Goal: Task Accomplishment & Management: Manage account settings

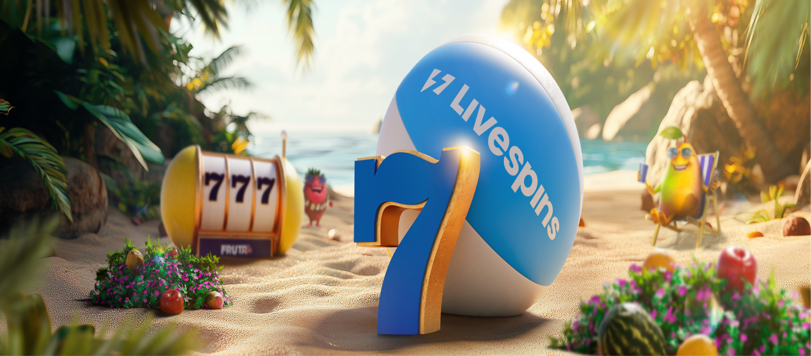
drag, startPoint x: 755, startPoint y: 344, endPoint x: 760, endPoint y: 332, distance: 13.4
click at [67, 328] on span "Talleta ja pelaa" at bounding box center [38, 333] width 57 height 10
click at [95, 290] on input "***" at bounding box center [50, 296] width 90 height 13
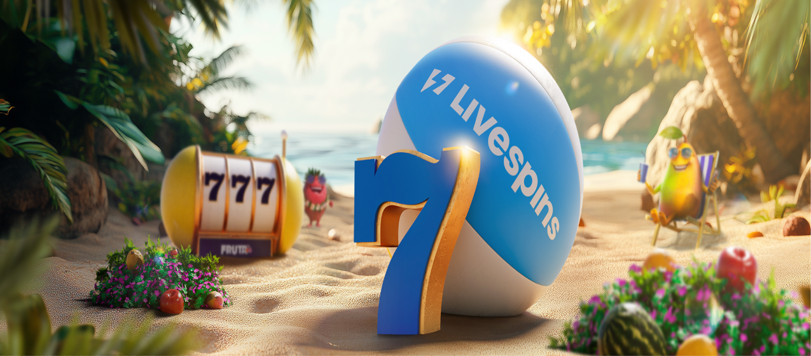
type input "*"
type input "**"
click at [67, 328] on span "Talleta ja pelaa" at bounding box center [38, 333] width 57 height 10
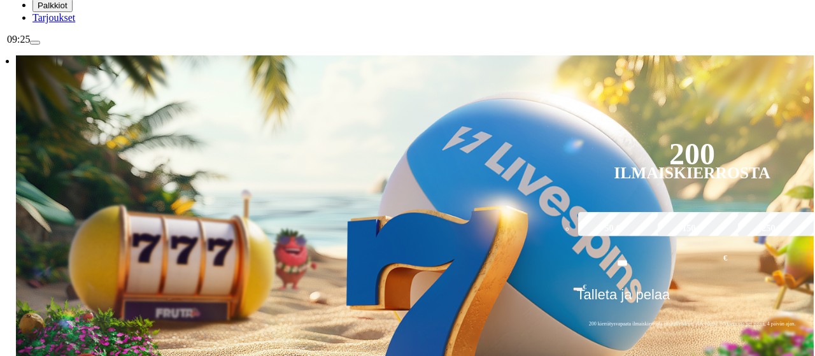
scroll to position [201, 0]
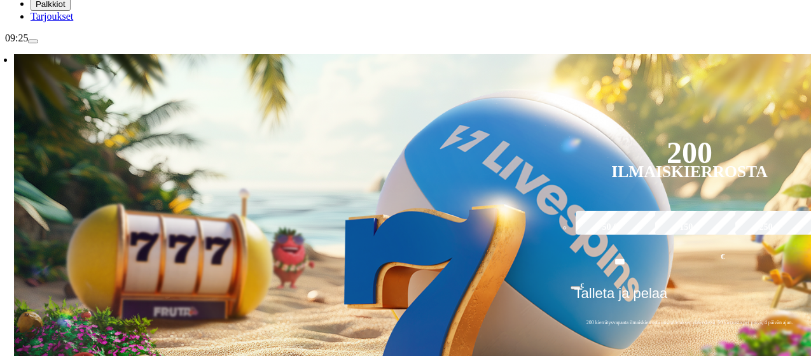
click at [33, 41] on span "menu icon" at bounding box center [33, 41] width 0 height 0
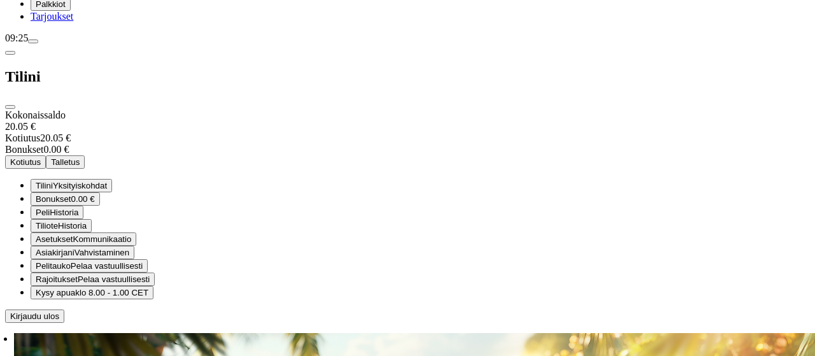
scroll to position [123, 0]
click at [10, 107] on span "close icon" at bounding box center [10, 107] width 0 height 0
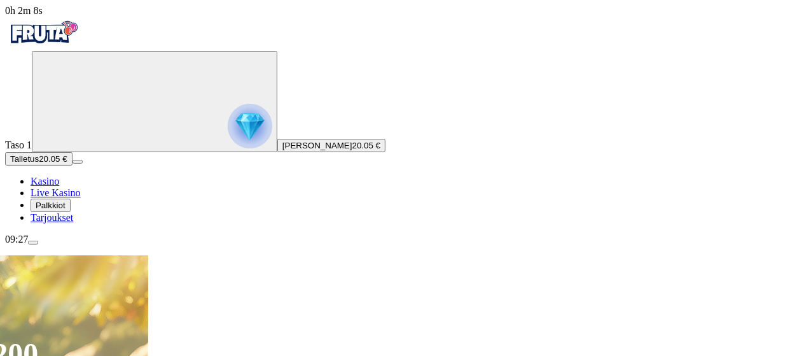
click at [33, 242] on span "menu icon" at bounding box center [33, 242] width 0 height 0
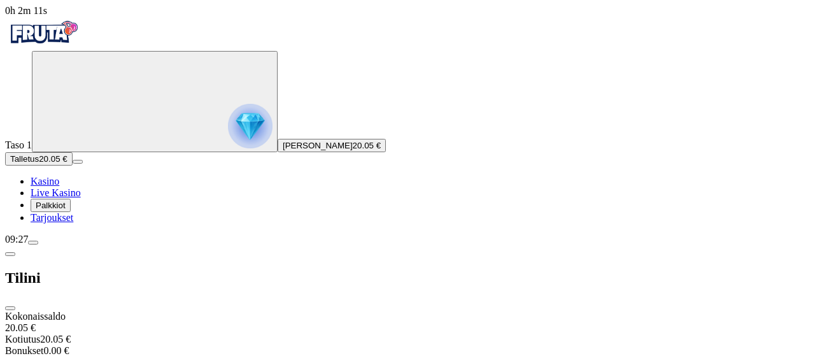
scroll to position [42, 0]
click at [10, 308] on span "close icon" at bounding box center [10, 308] width 0 height 0
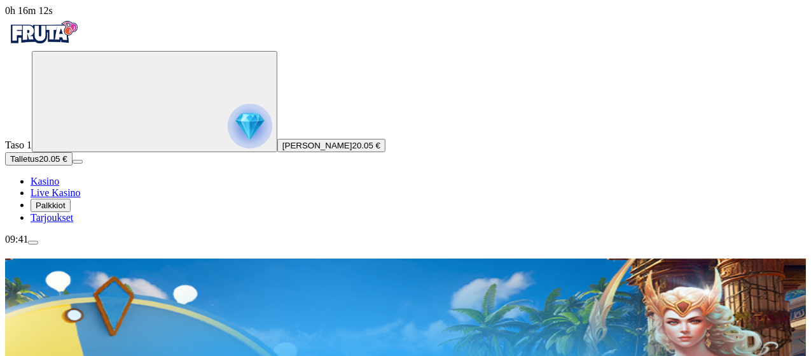
type input "*********"
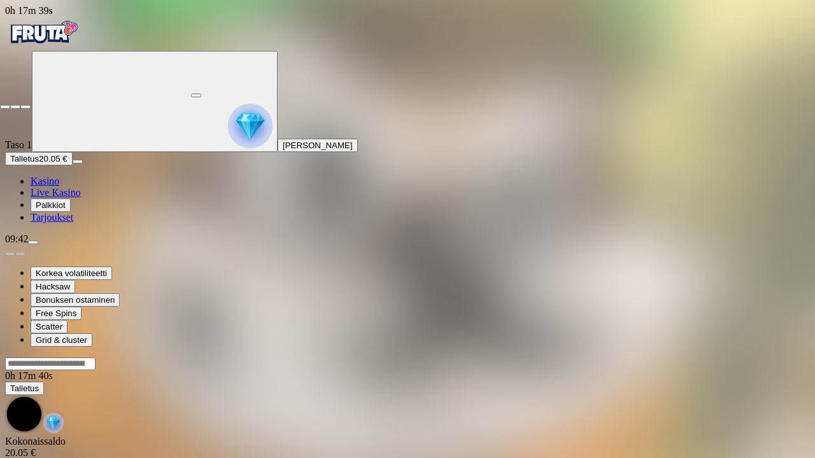
click at [25, 107] on span "fullscreen-exit icon" at bounding box center [25, 107] width 0 height 0
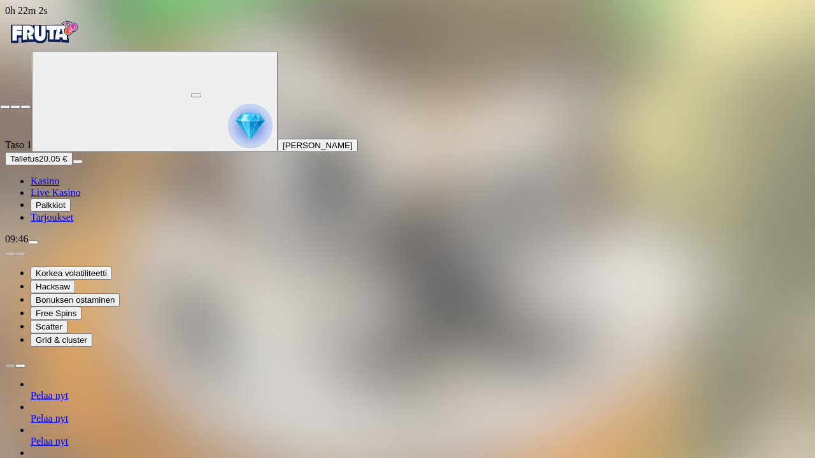
click at [25, 107] on span "fullscreen-exit icon" at bounding box center [25, 107] width 0 height 0
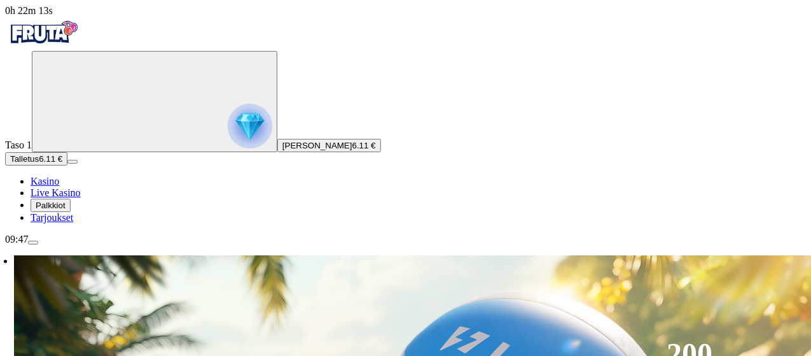
click at [67, 165] on button "Talletus 6.11 €" at bounding box center [36, 158] width 62 height 13
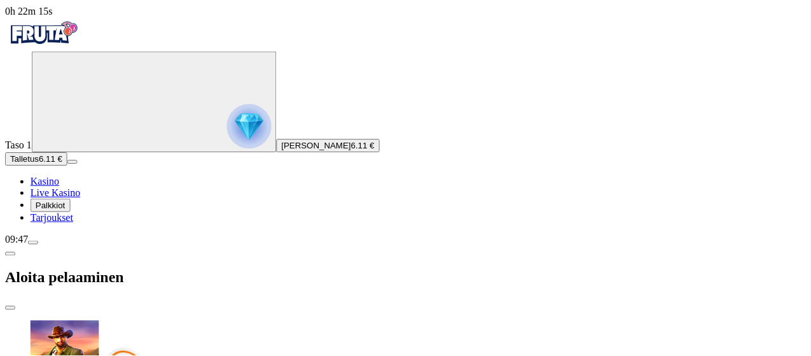
scroll to position [70, 0]
click at [10, 308] on span "close icon" at bounding box center [10, 308] width 0 height 0
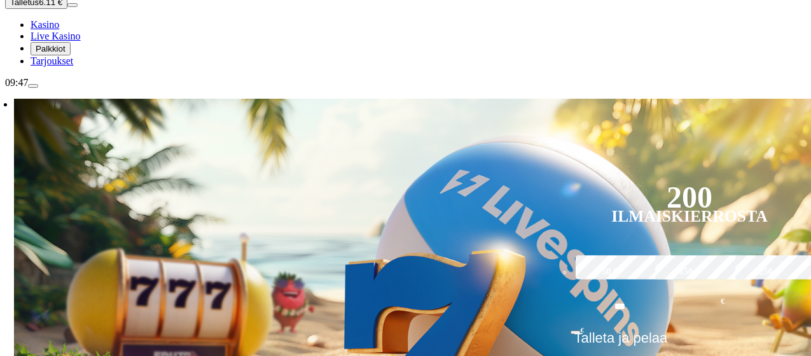
scroll to position [169, 0]
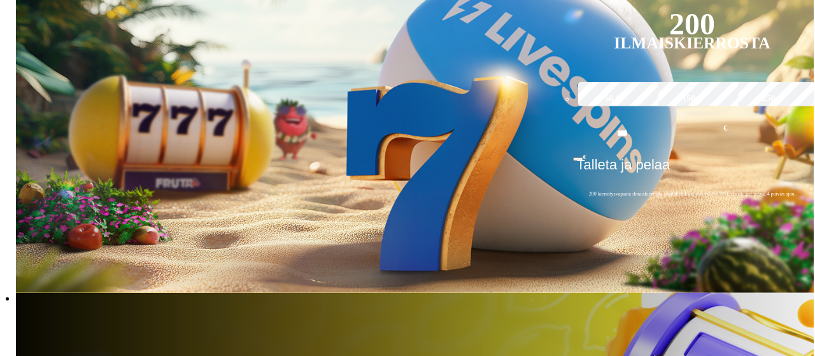
scroll to position [330, 0]
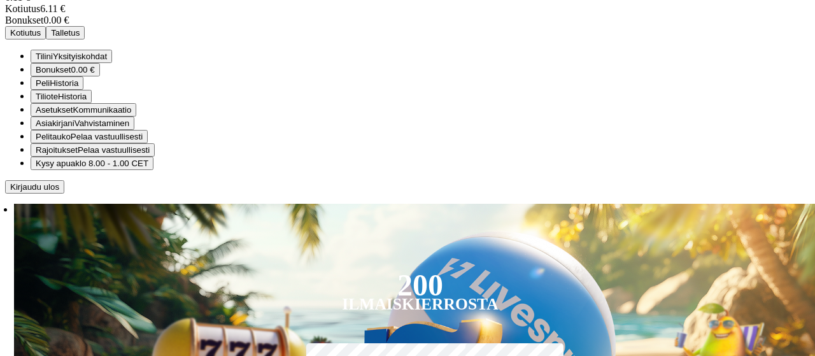
click at [46, 39] on button "Kotiutus" at bounding box center [25, 32] width 41 height 13
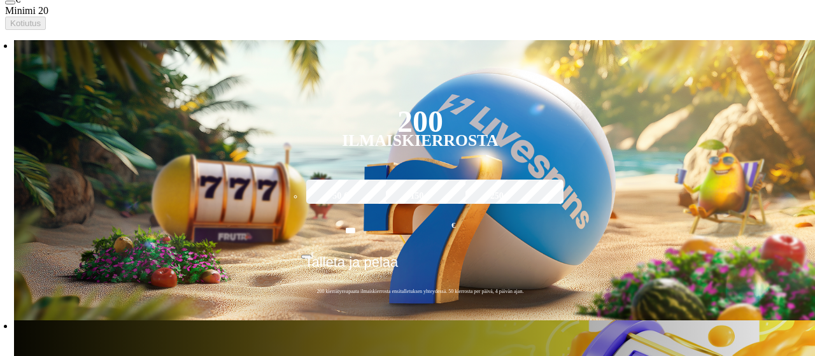
click at [48, 16] on span "Minimi 20" at bounding box center [26, 10] width 43 height 11
type input "*"
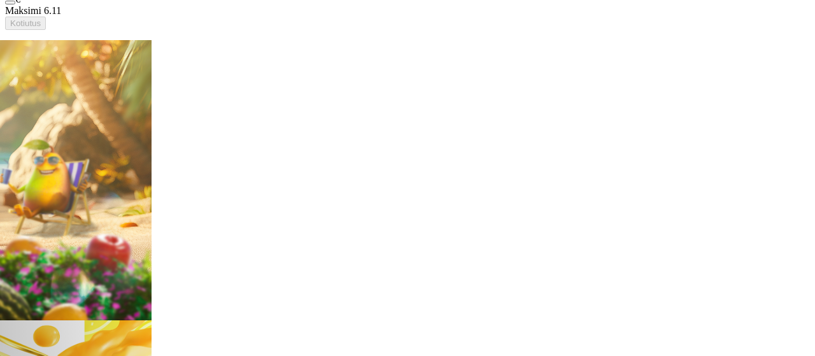
type input "*"
type input "***"
type input "*"
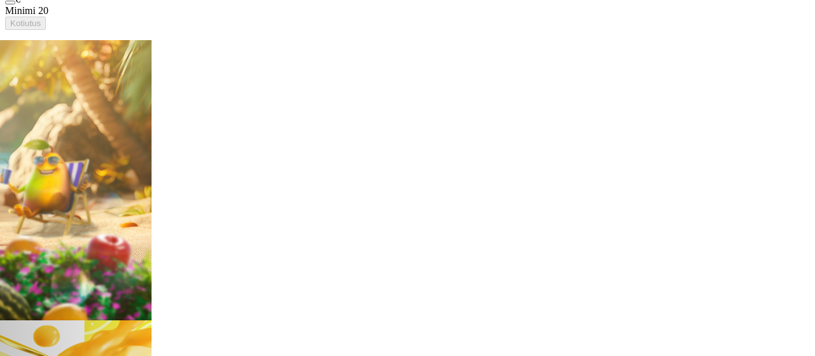
type input "*"
type input "****"
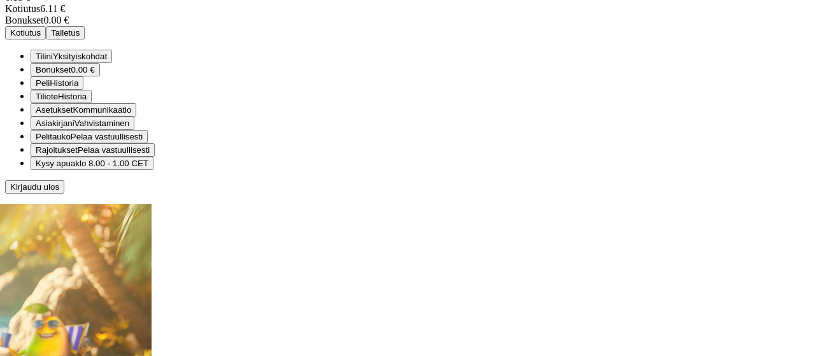
click at [46, 39] on button "Kotiutus" at bounding box center [25, 32] width 41 height 13
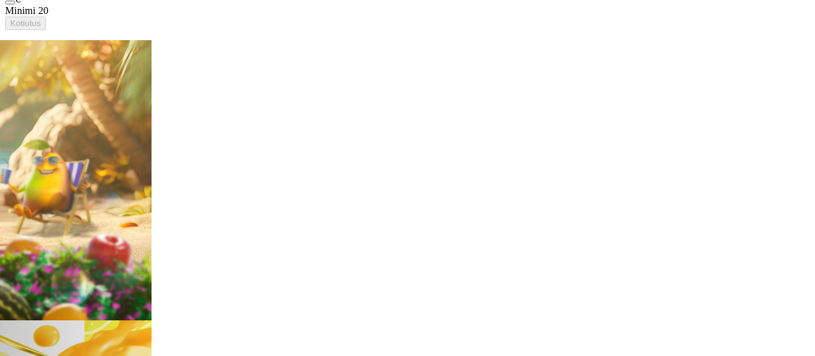
type input "*"
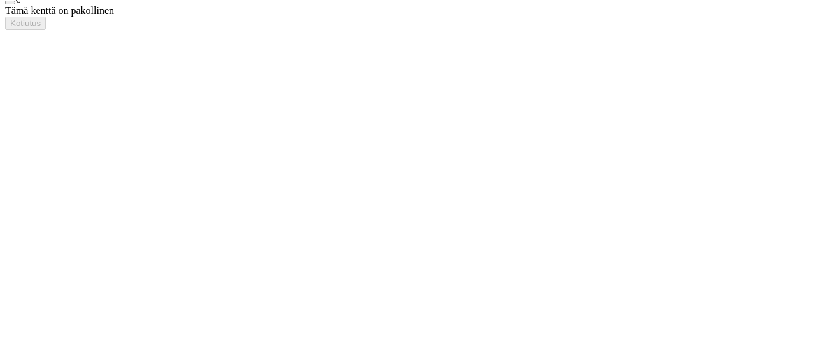
drag, startPoint x: 279, startPoint y: 72, endPoint x: 426, endPoint y: 13, distance: 158.8
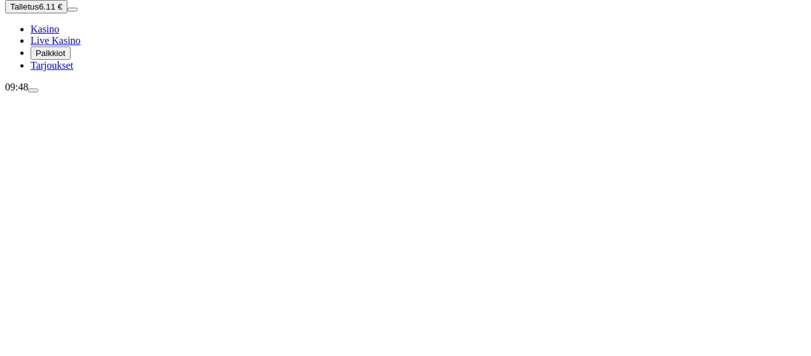
scroll to position [169, 0]
